Goal: Navigation & Orientation: Find specific page/section

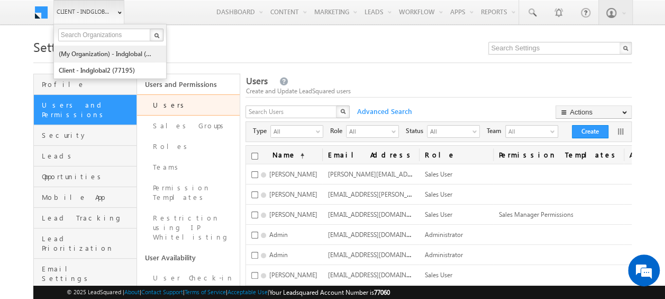
click at [103, 51] on link "(My Organization) - indglobal (48060)" at bounding box center [106, 54] width 97 height 16
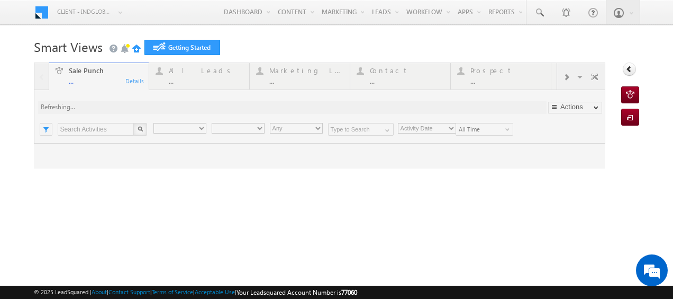
type input "Any Owner"
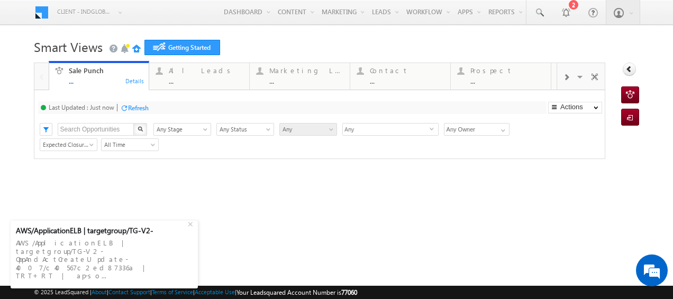
click at [250, 234] on div "Smart Views Getting Started Sale Punch ... Details All Leads ... Details Market…" at bounding box center [337, 167] width 606 height 265
click at [189, 229] on div "+" at bounding box center [191, 222] width 13 height 13
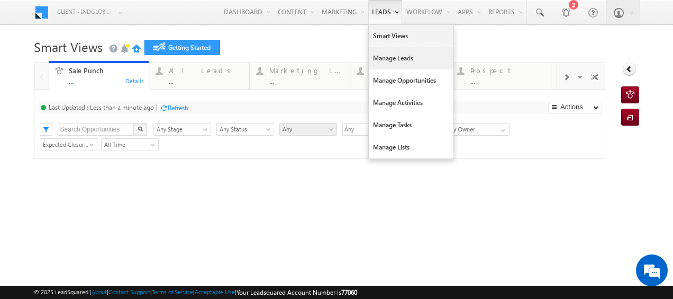
click at [391, 58] on link "Manage Leads" at bounding box center [411, 58] width 85 height 22
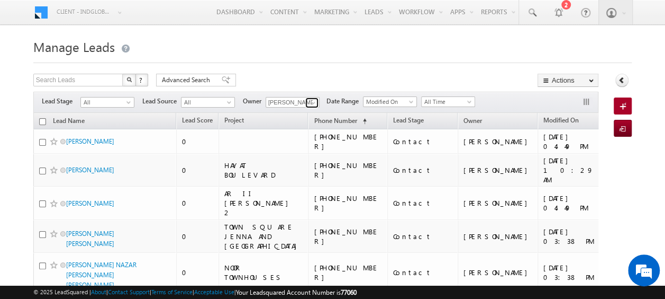
click at [312, 103] on span at bounding box center [313, 102] width 8 height 8
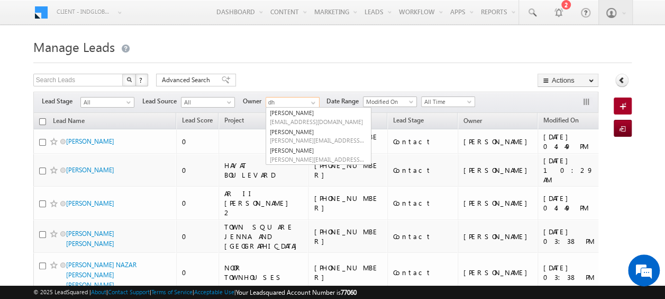
type input "dhe"
drag, startPoint x: 260, startPoint y: 97, endPoint x: 238, endPoint y: 95, distance: 22.3
click at [238, 95] on div "Filters Lead Stage All All Lead Source All All Owner dhe No results found No re…" at bounding box center [315, 102] width 565 height 21
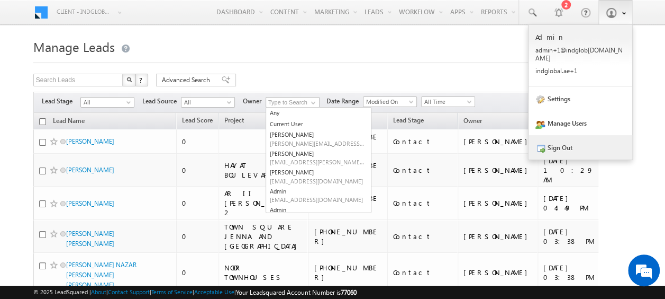
click at [577, 141] on link "Sign Out" at bounding box center [581, 147] width 104 height 24
